Goal: Check status: Check status

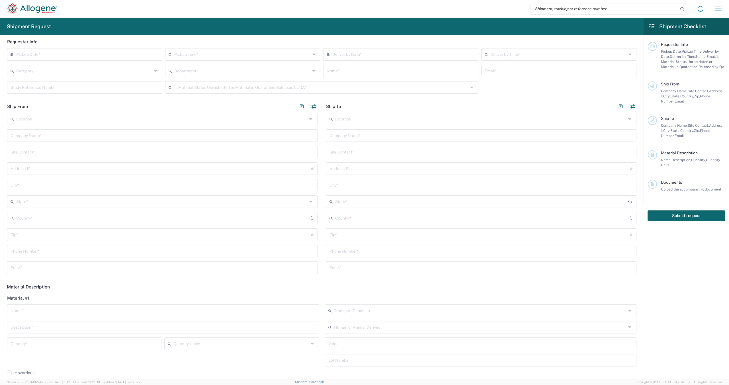
type input "[GEOGRAPHIC_DATA]"
click at [549, 6] on input "search" at bounding box center [605, 8] width 148 height 11
paste input "56802107"
click at [687, 10] on div "56802107 Shipment request Shipment Tracking My profile" at bounding box center [392, 9] width 670 height 14
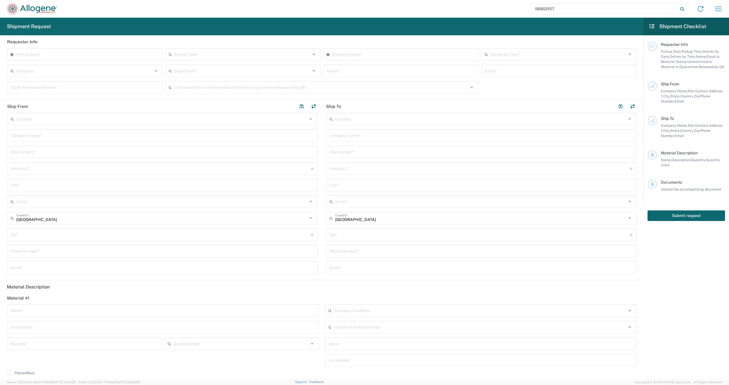
click at [682, 11] on icon at bounding box center [682, 9] width 8 height 8
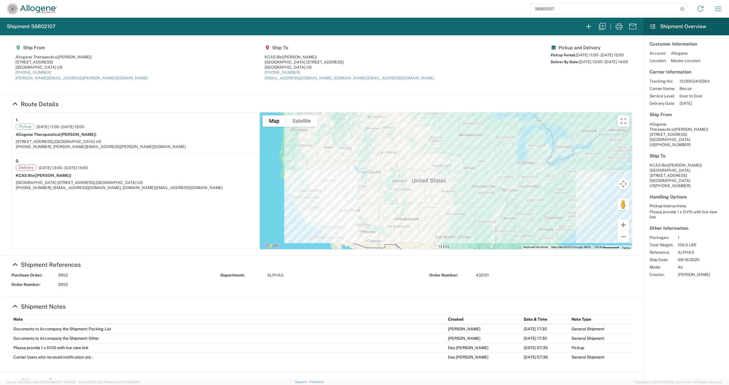
click at [570, 11] on input "56802107" at bounding box center [605, 8] width 148 height 11
paste input "56802207"
drag, startPoint x: 579, startPoint y: 9, endPoint x: 531, endPoint y: 15, distance: 47.6
click at [531, 15] on div "5680210756802207 Shipment request Shipment Tracking My profile" at bounding box center [392, 9] width 670 height 14
paste input "search"
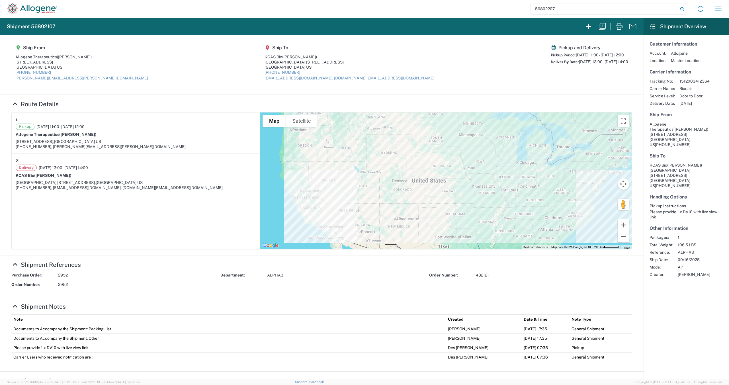
type input "56802207"
click at [683, 11] on icon at bounding box center [682, 9] width 8 height 8
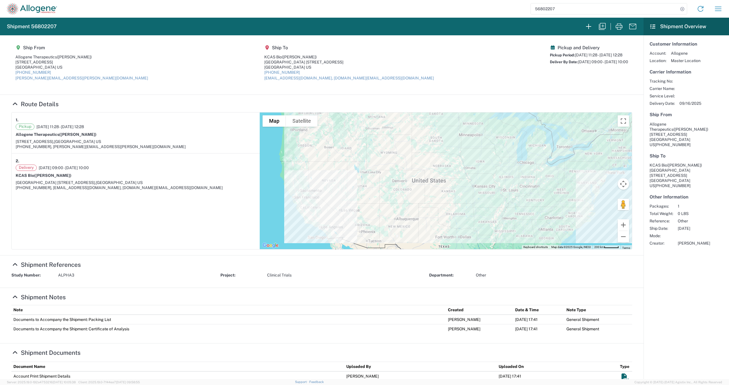
click at [188, 90] on section "Ship From Allogene Therapeutics (Melanie Gee) 210 E Grand Avenue South San Fran…" at bounding box center [322, 65] width 644 height 60
